Goal: Task Accomplishment & Management: Use online tool/utility

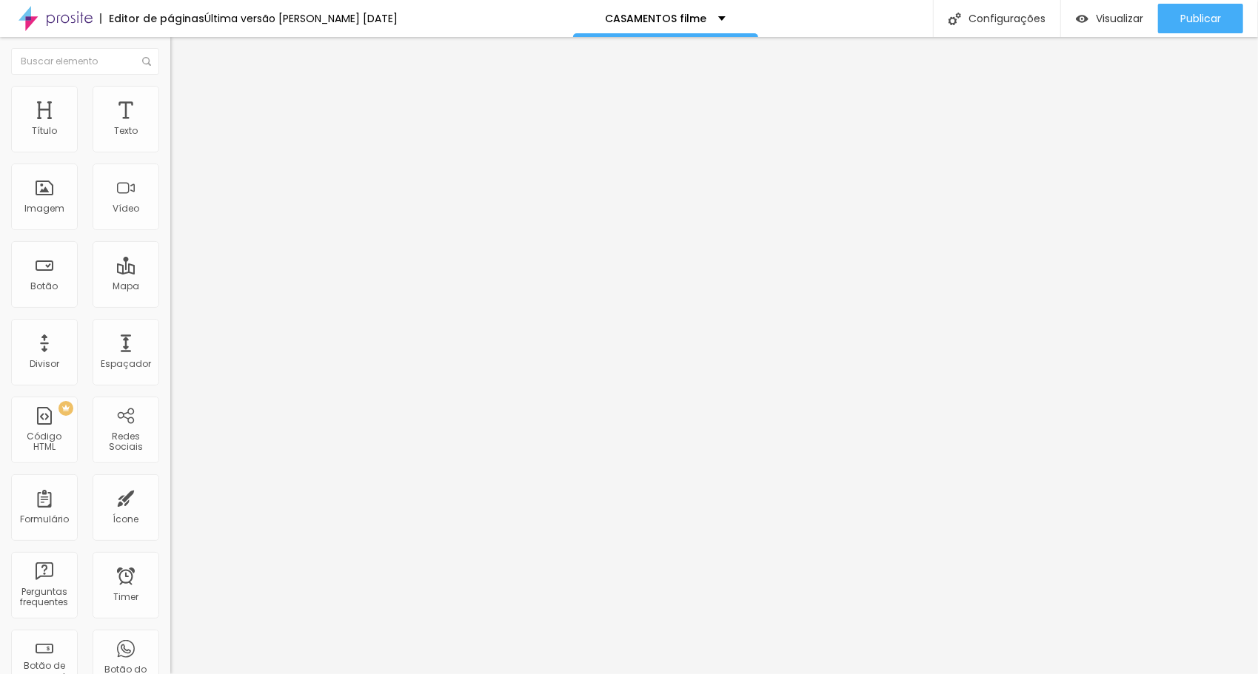
click at [170, 127] on img at bounding box center [174, 122] width 9 height 9
drag, startPoint x: 623, startPoint y: 301, endPoint x: 743, endPoint y: 306, distance: 120.0
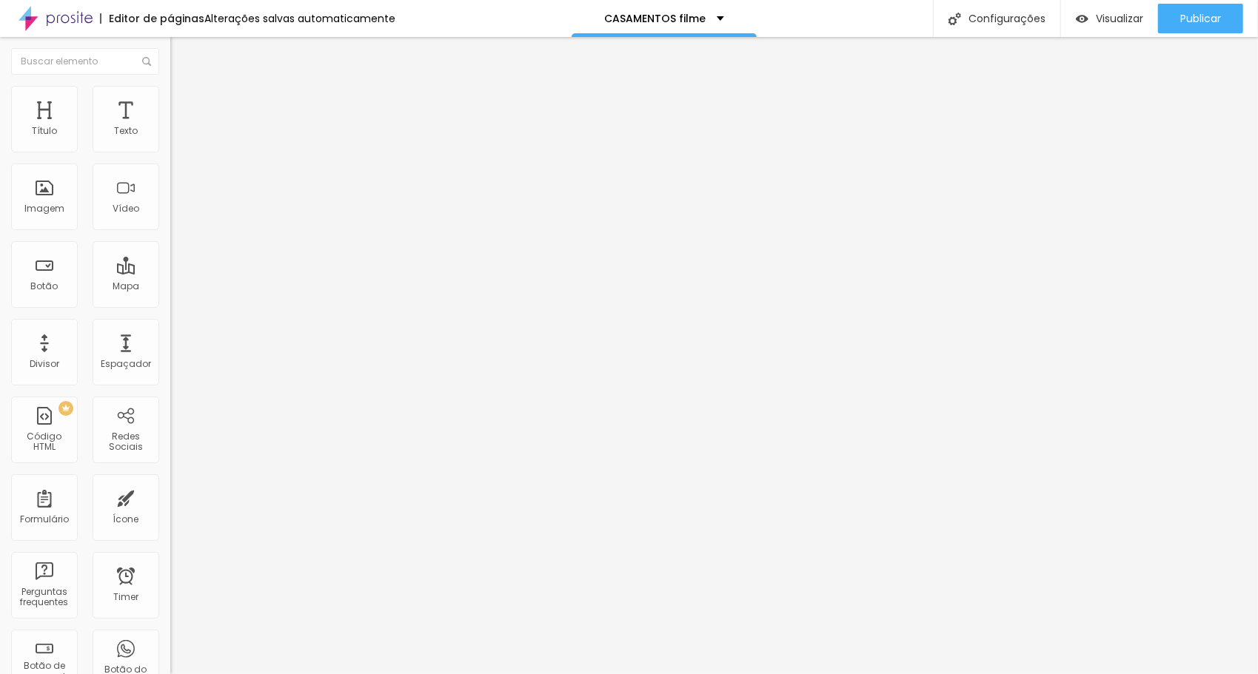
click at [170, 127] on img at bounding box center [174, 122] width 9 height 9
drag, startPoint x: 624, startPoint y: 300, endPoint x: 748, endPoint y: 302, distance: 123.6
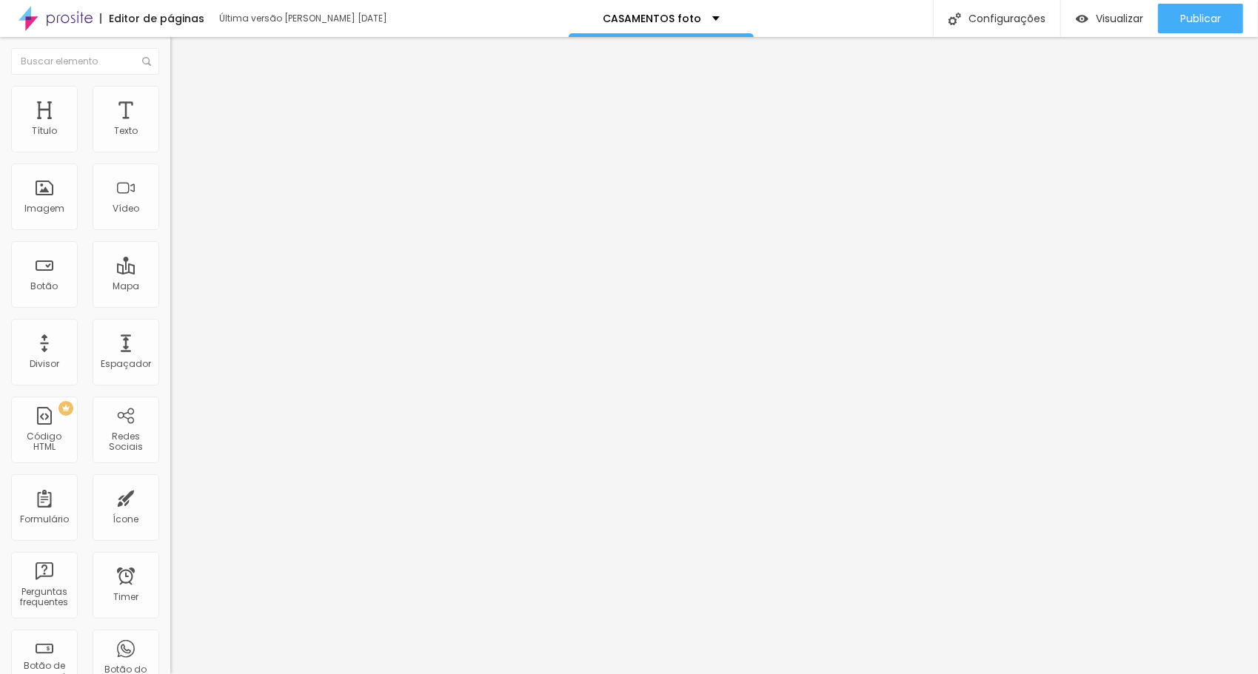
drag, startPoint x: 742, startPoint y: 301, endPoint x: 628, endPoint y: 295, distance: 114.1
drag, startPoint x: 622, startPoint y: 301, endPoint x: 745, endPoint y: 301, distance: 123.6
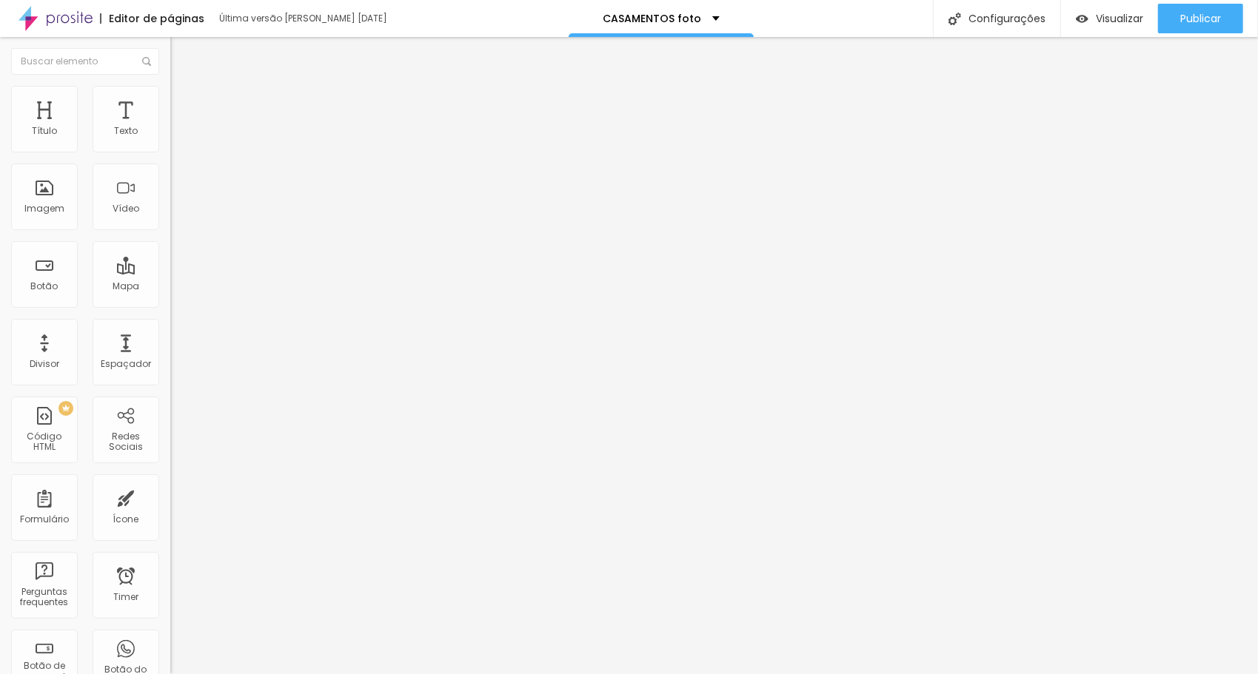
scroll to position [94, 0]
drag, startPoint x: 592, startPoint y: 279, endPoint x: 601, endPoint y: 272, distance: 11.1
click at [1106, 16] on span "Visualizar" at bounding box center [1118, 19] width 47 height 12
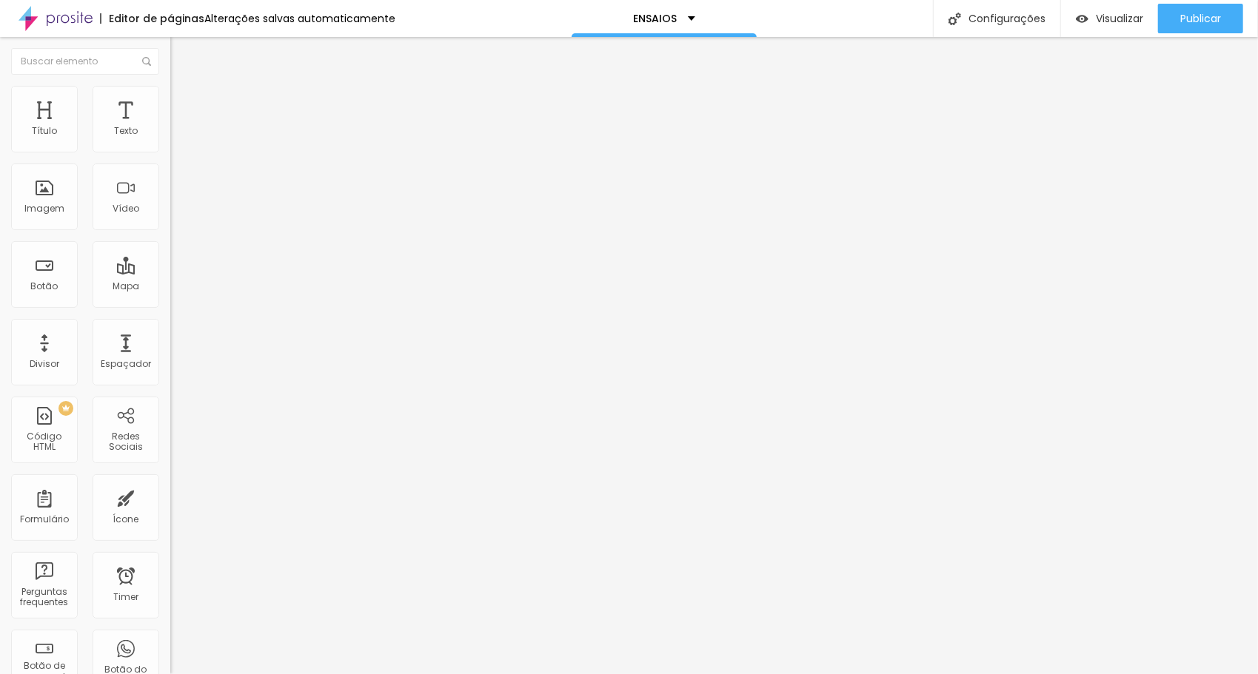
click at [170, 135] on span "Completo" at bounding box center [192, 128] width 45 height 13
click at [170, 144] on span "Encaixotado" at bounding box center [199, 137] width 58 height 13
click at [170, 101] on li "Avançado" at bounding box center [255, 108] width 170 height 15
click at [170, 92] on img at bounding box center [176, 92] width 13 height 13
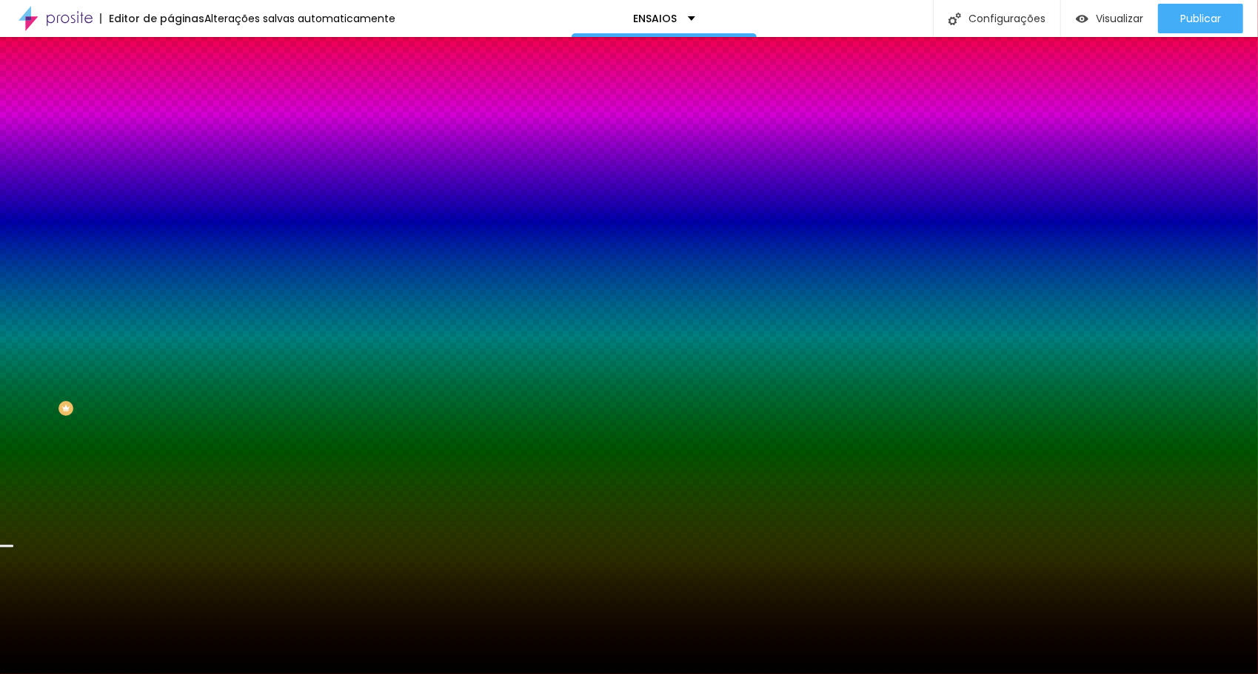
click at [170, 465] on div "Editar Seção Conteúdo Estilo Avançado Imagem de fundo Trocar imagem Efeito da I…" at bounding box center [255, 355] width 170 height 637
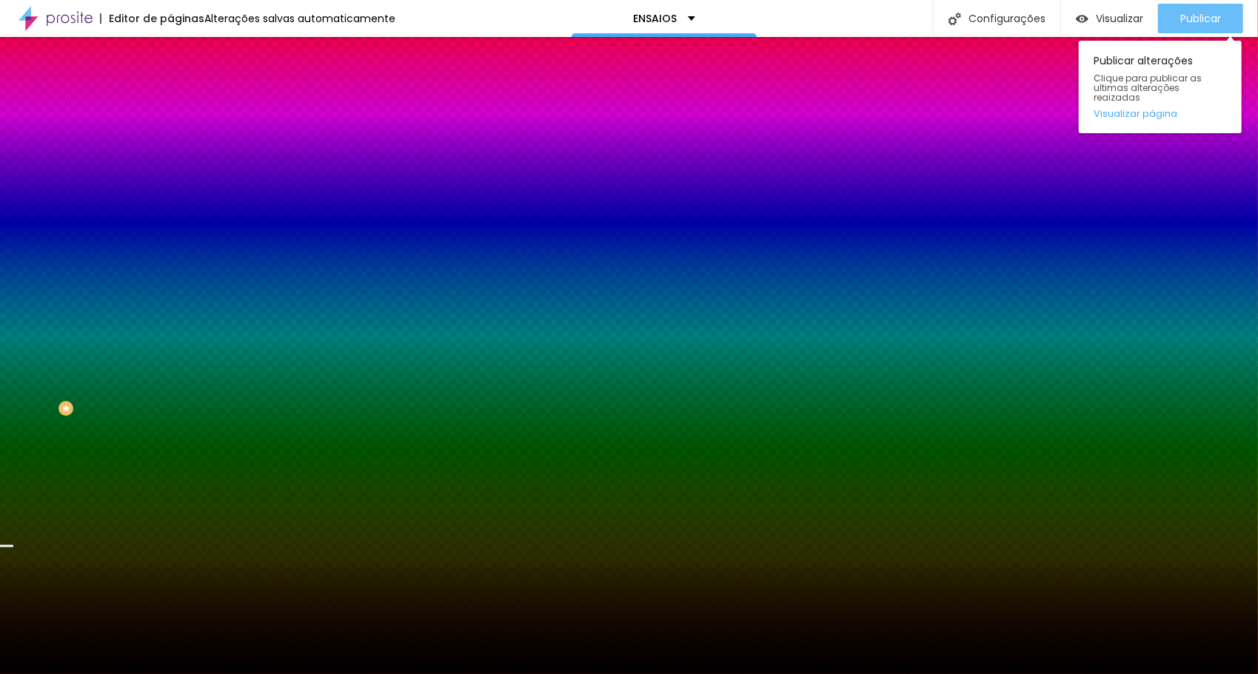
drag, startPoint x: 1208, startPoint y: 16, endPoint x: 1196, endPoint y: 21, distance: 12.6
click at [1207, 17] on span "Publicar" at bounding box center [1200, 19] width 41 height 12
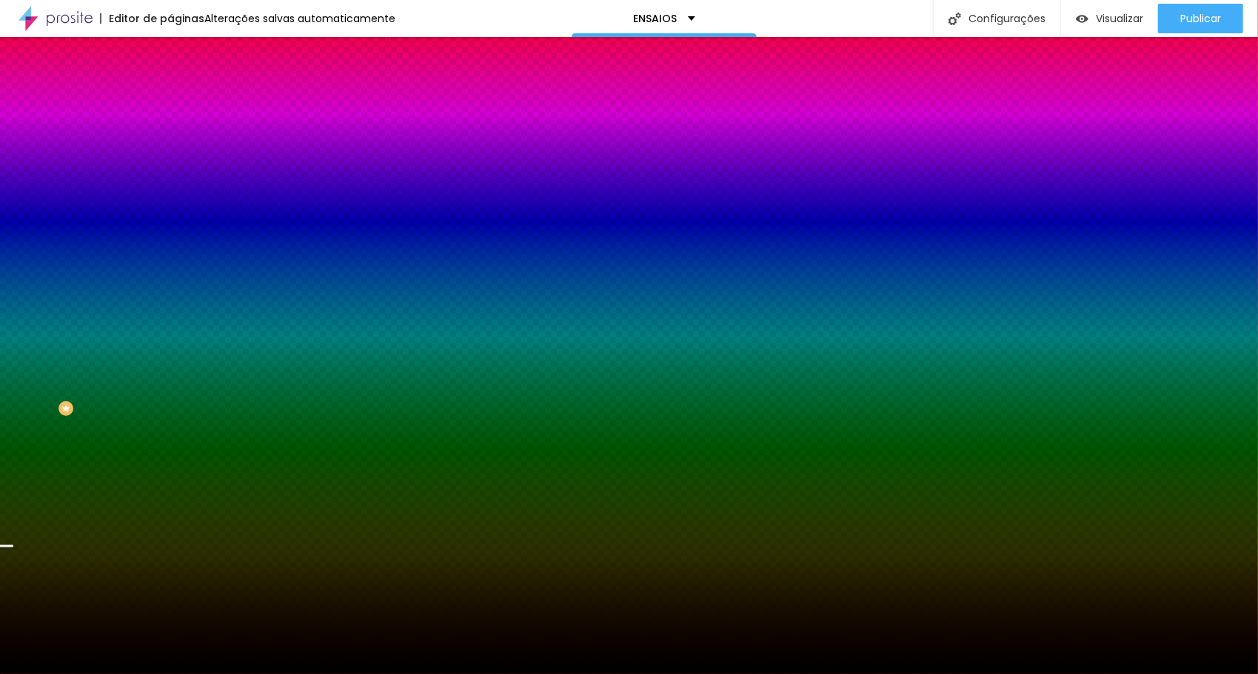
click at [181, 55] on img "button" at bounding box center [187, 54] width 12 height 12
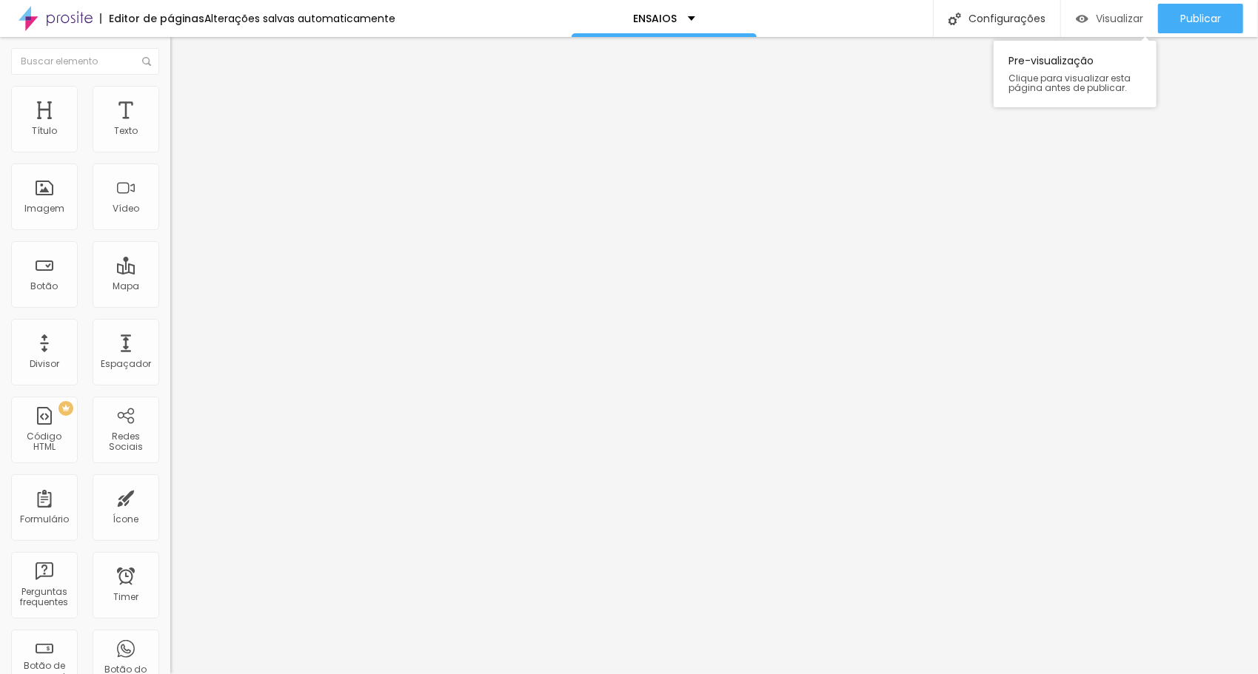
click at [1121, 16] on span "Visualizar" at bounding box center [1118, 19] width 47 height 12
